Goal: Transaction & Acquisition: Purchase product/service

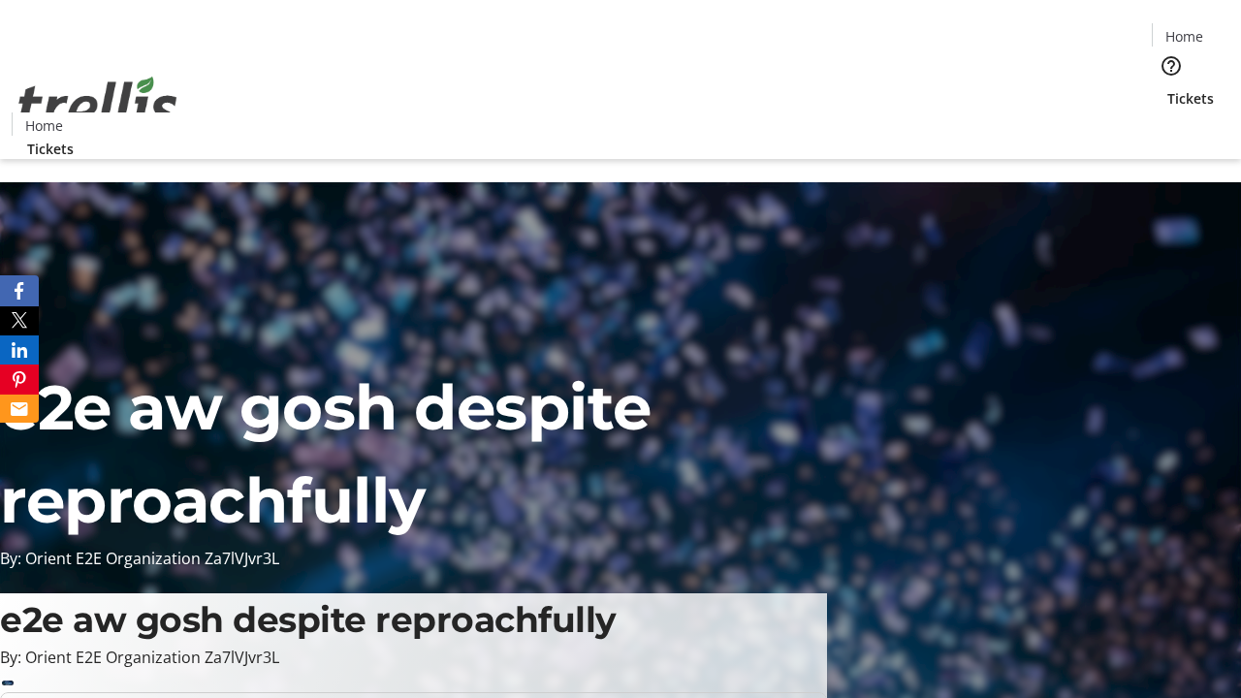
click at [1167, 88] on span "Tickets" at bounding box center [1190, 98] width 47 height 20
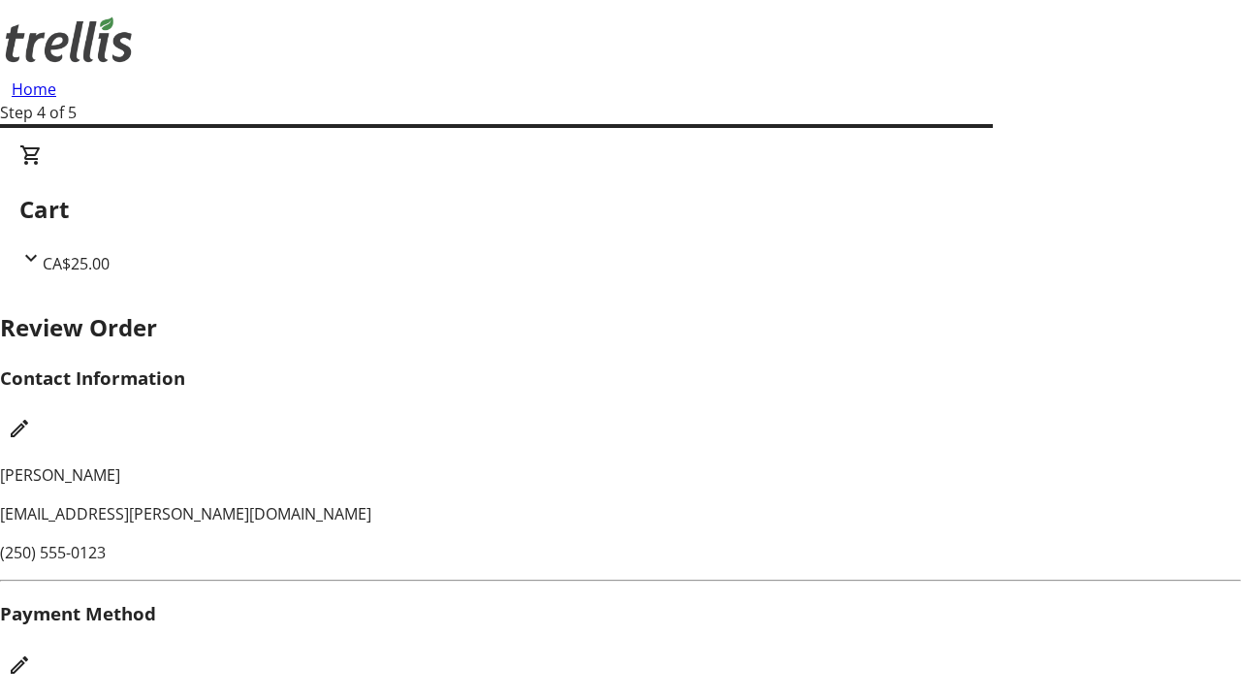
click at [31, 653] on mat-icon "Edit Payment Method" at bounding box center [19, 664] width 23 height 23
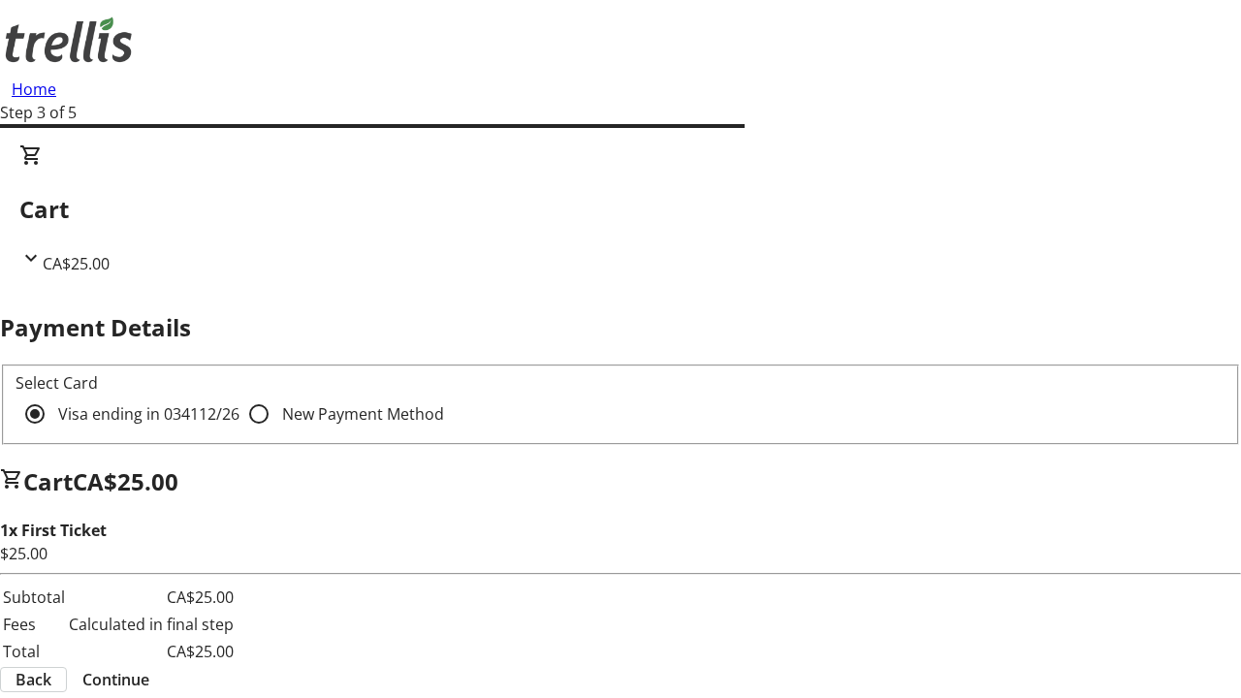
click at [239, 394] on input "New Payment Method" at bounding box center [258, 413] width 39 height 39
radio input "true"
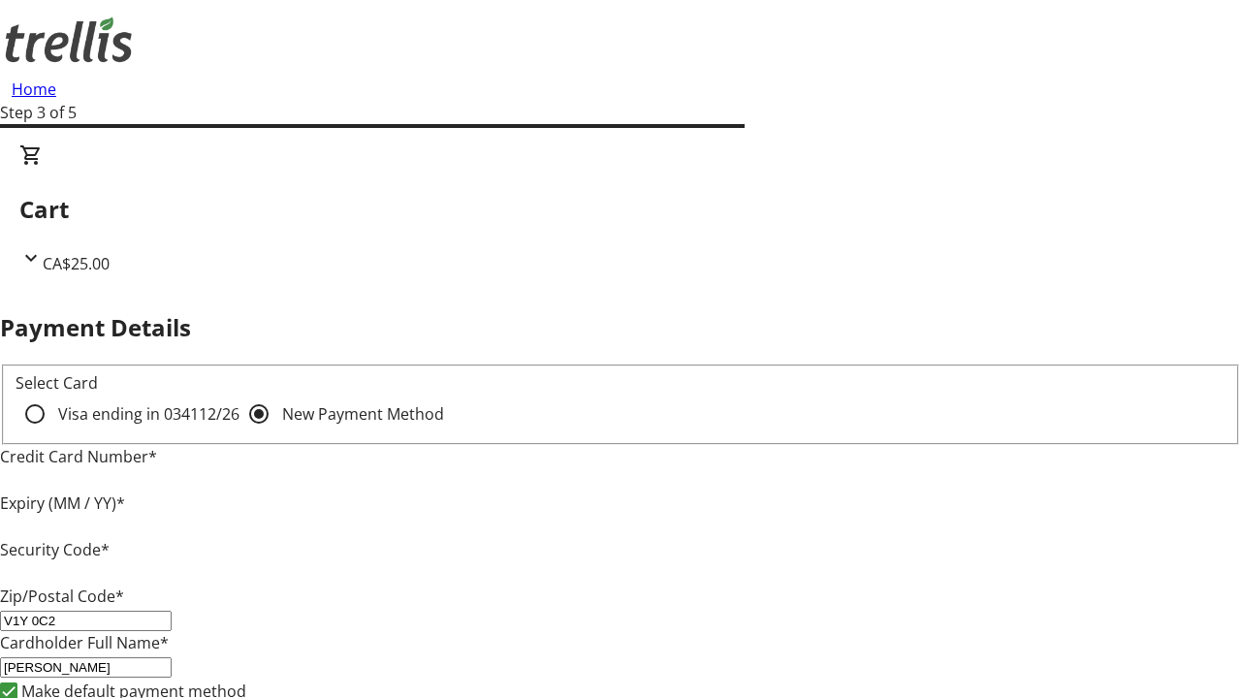
type input "V1Y 0C2"
